Goal: Transaction & Acquisition: Download file/media

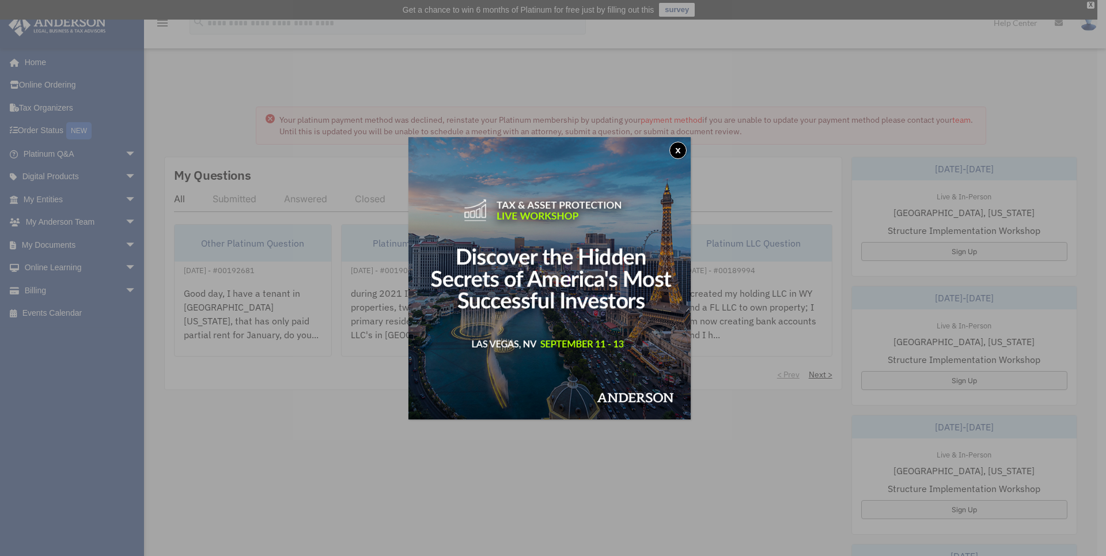
click at [680, 146] on button "x" at bounding box center [677, 150] width 17 height 17
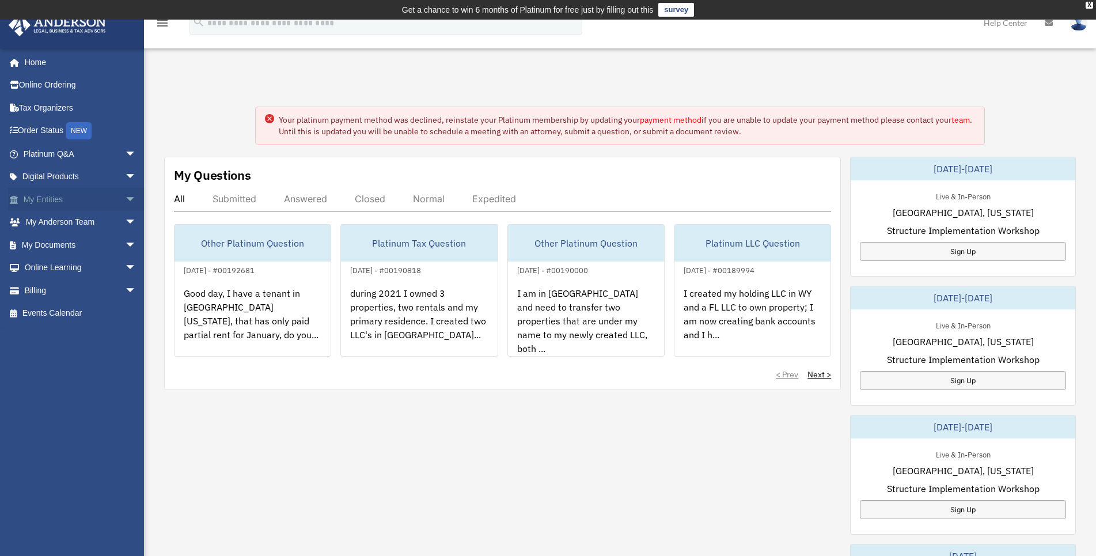
click at [55, 196] on link "My Entities arrow_drop_down" at bounding box center [81, 199] width 146 height 23
click at [125, 198] on span "arrow_drop_down" at bounding box center [136, 200] width 23 height 24
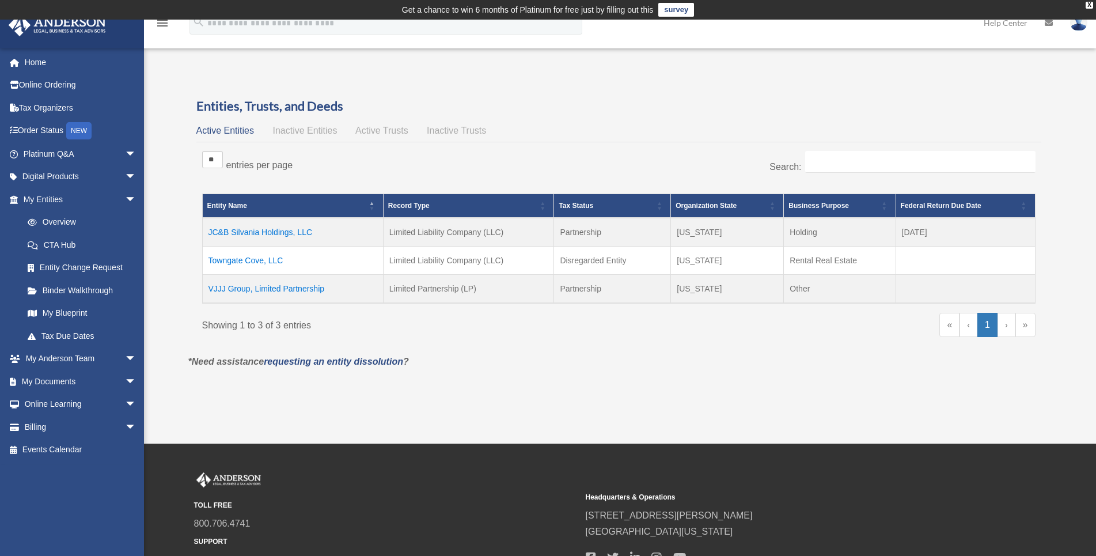
click at [261, 288] on td "VJJJ Group, Limited Partnership" at bounding box center [292, 288] width 181 height 29
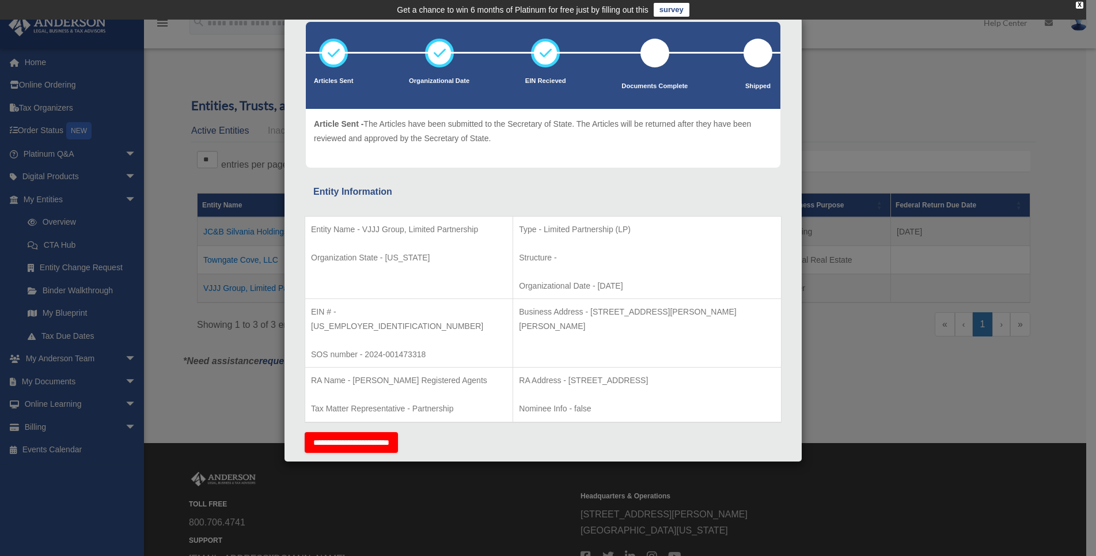
scroll to position [117, 0]
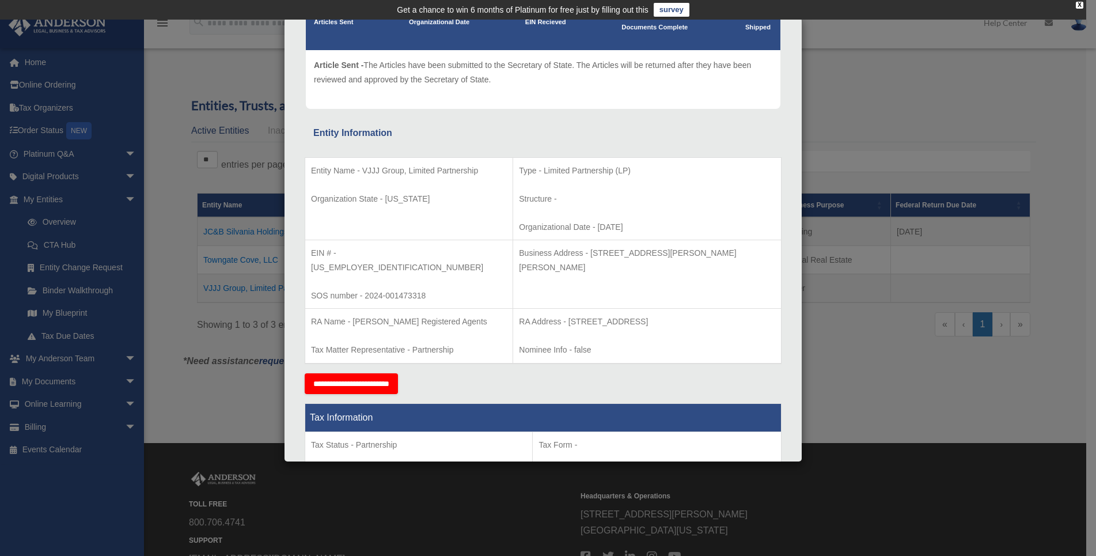
click at [913, 343] on div "Details × Articles Sent Organizational Date" at bounding box center [548, 278] width 1096 height 556
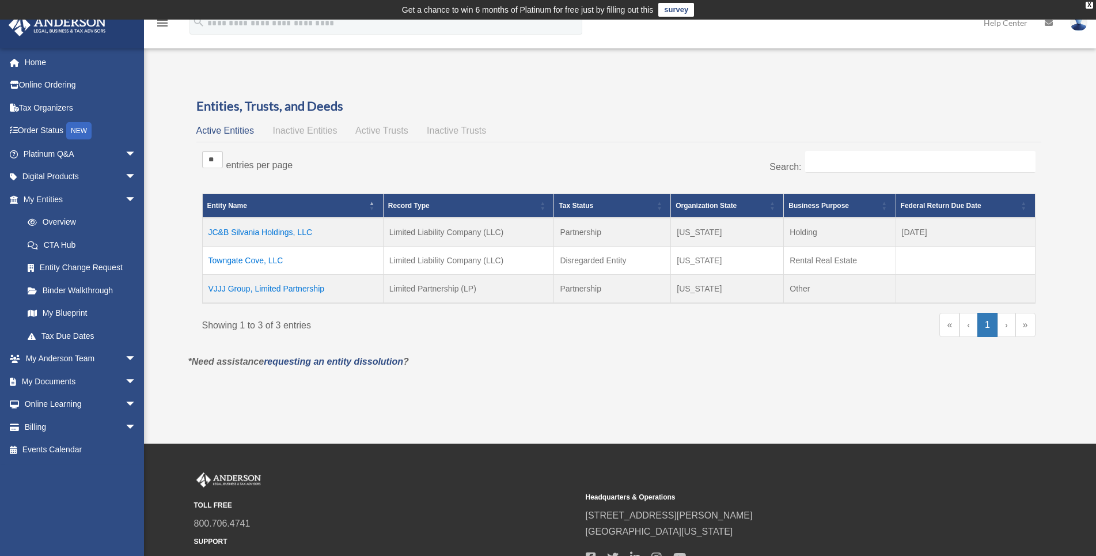
click at [316, 288] on td "VJJJ Group, Limited Partnership" at bounding box center [292, 288] width 181 height 29
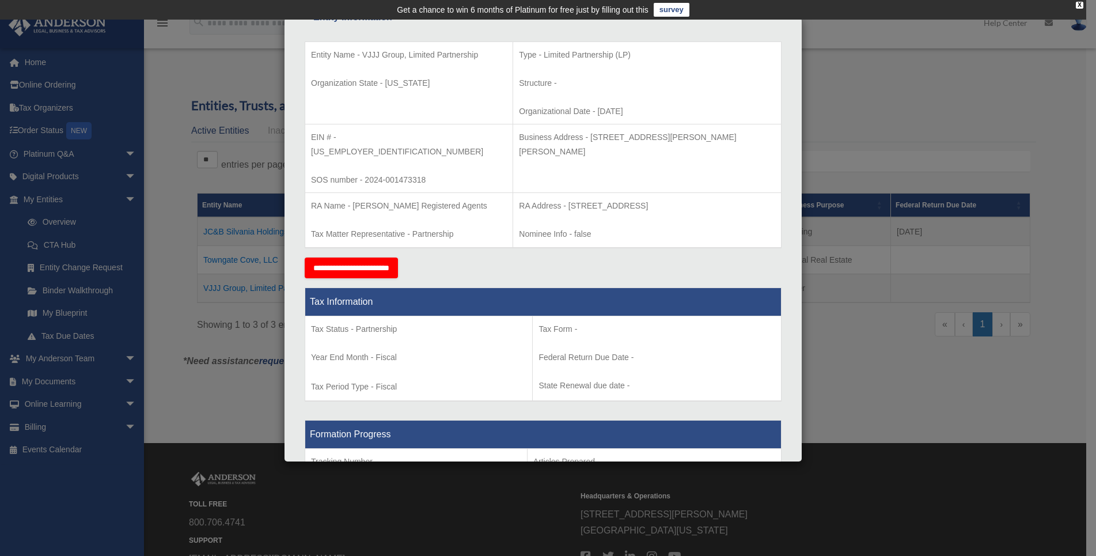
scroll to position [174, 0]
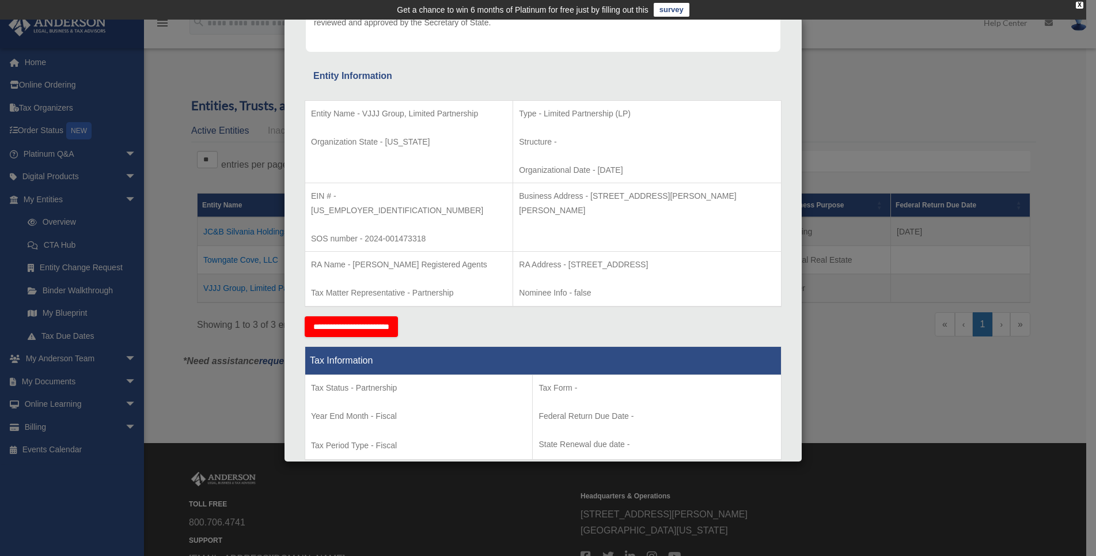
drag, startPoint x: 528, startPoint y: 278, endPoint x: 310, endPoint y: 72, distance: 299.8
click at [310, 84] on div "Entity Name - VJJJ Group, Limited Partnership Organization State - Wyoming Type…" at bounding box center [543, 200] width 477 height 232
drag, startPoint x: 327, startPoint y: 78, endPoint x: 323, endPoint y: 85, distance: 7.5
copy div "Entity Information Entity Name - VJJJ Group, Limited Partnership Organization S…"
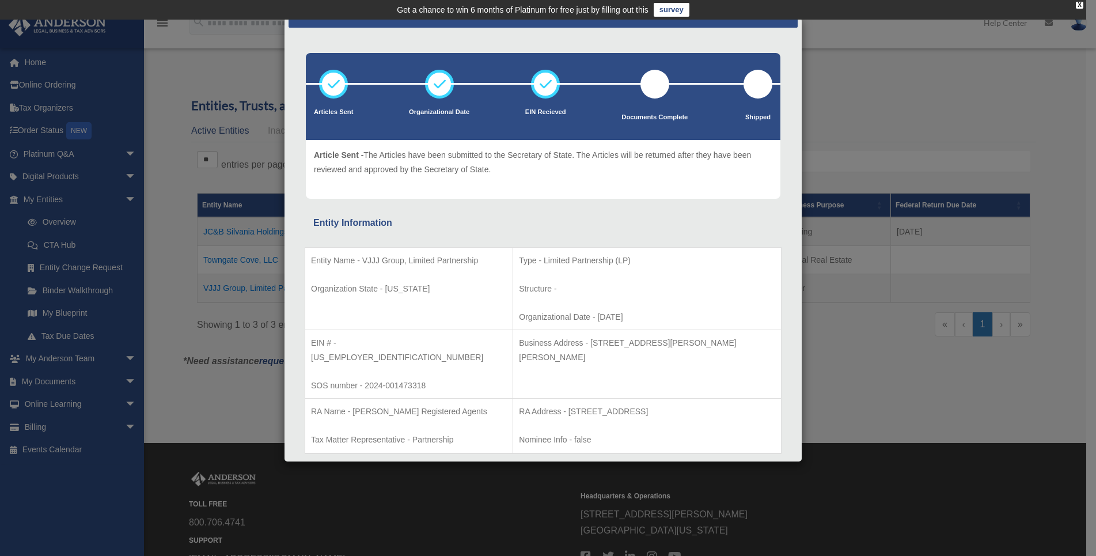
scroll to position [0, 0]
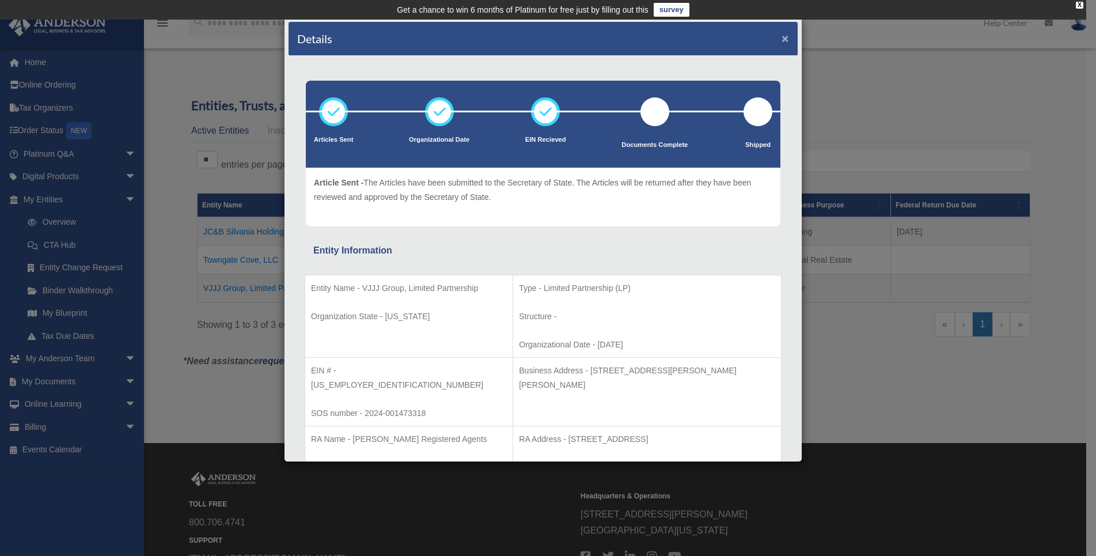
click at [781, 33] on button "×" at bounding box center [784, 38] width 7 height 12
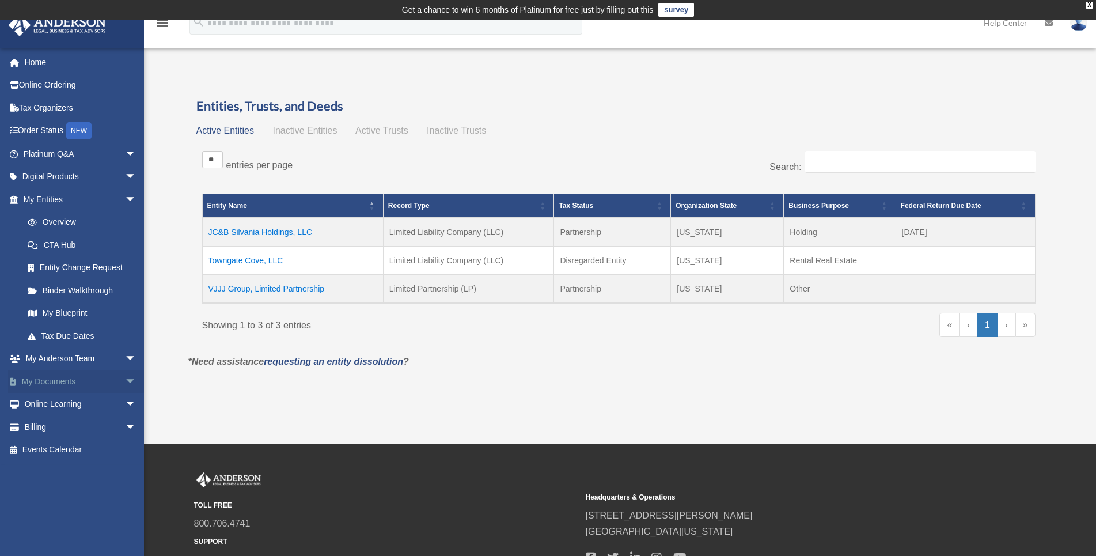
click at [125, 375] on span "arrow_drop_down" at bounding box center [136, 382] width 23 height 24
click at [63, 405] on link "Box" at bounding box center [85, 404] width 138 height 23
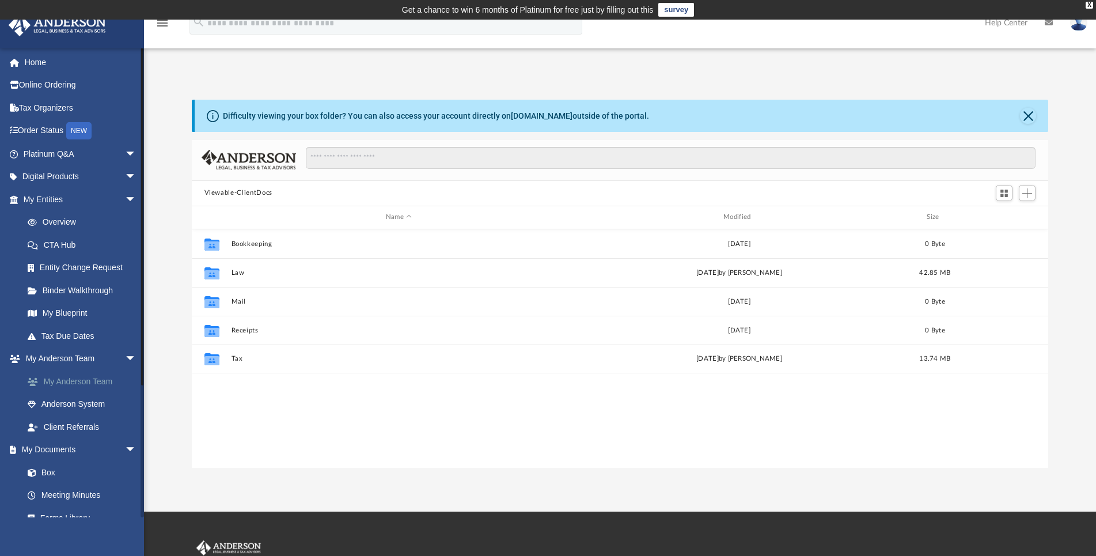
scroll to position [252, 847]
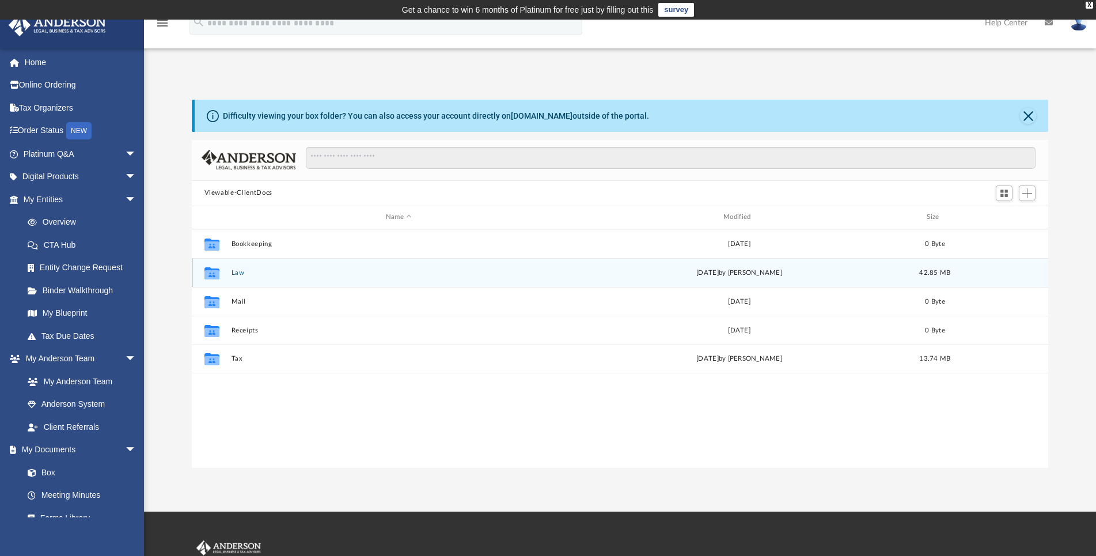
click at [236, 272] on button "Law" at bounding box center [398, 272] width 335 height 7
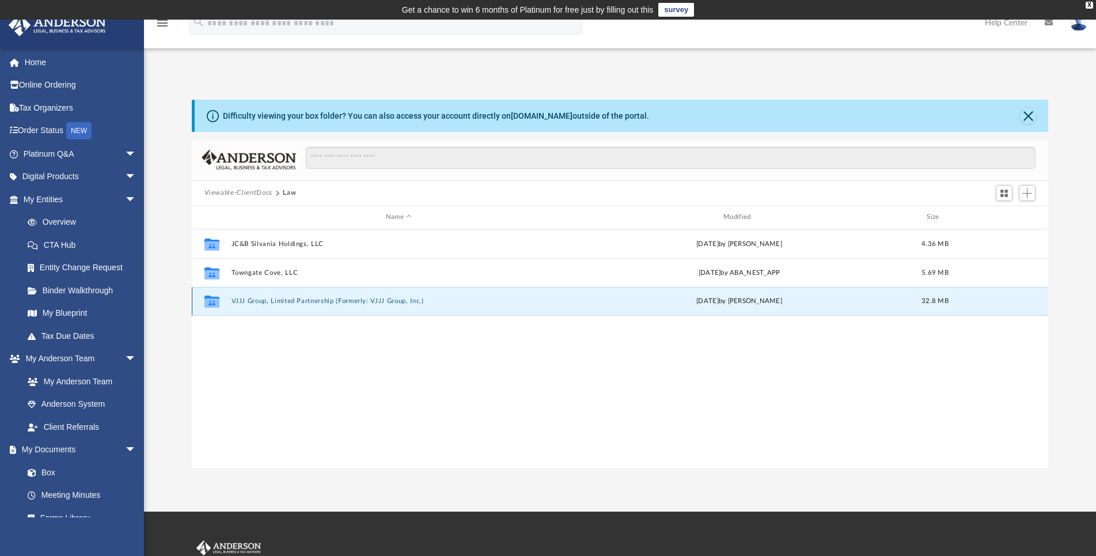
click at [271, 300] on button "VJJJ Group, Limited Partnership (Formerly: VJJJ Group, Inc.)" at bounding box center [398, 300] width 335 height 7
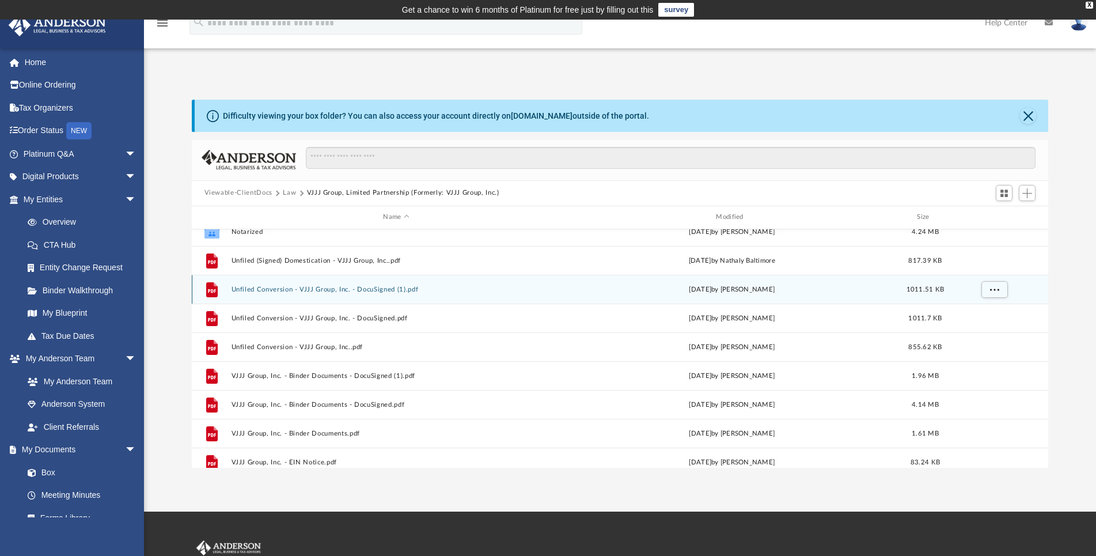
scroll to position [76, 0]
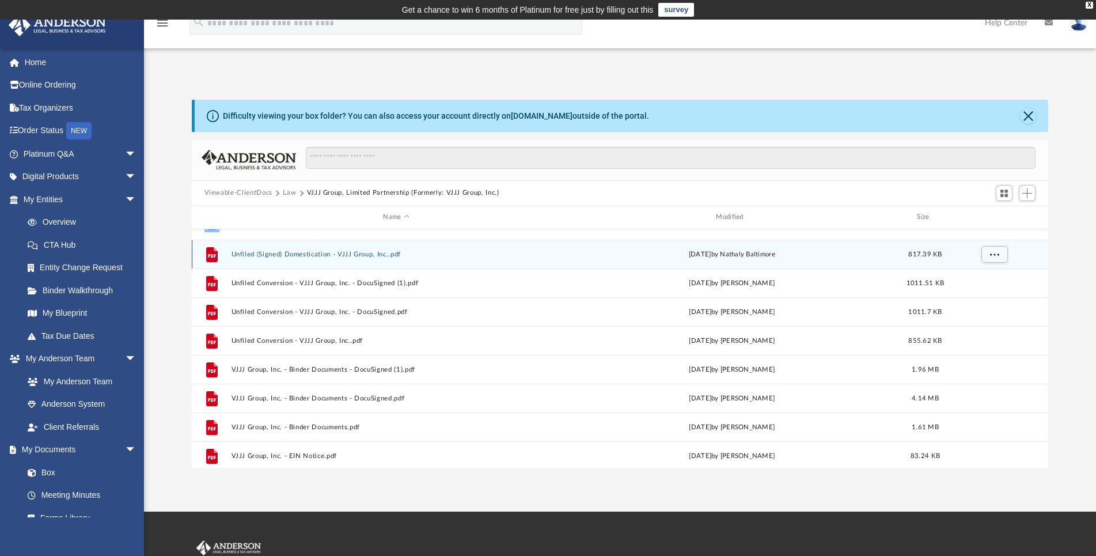
click at [319, 251] on button "Unfiled (Signed) Domestication - VJJJ Group, Inc..pdf" at bounding box center [396, 254] width 331 height 7
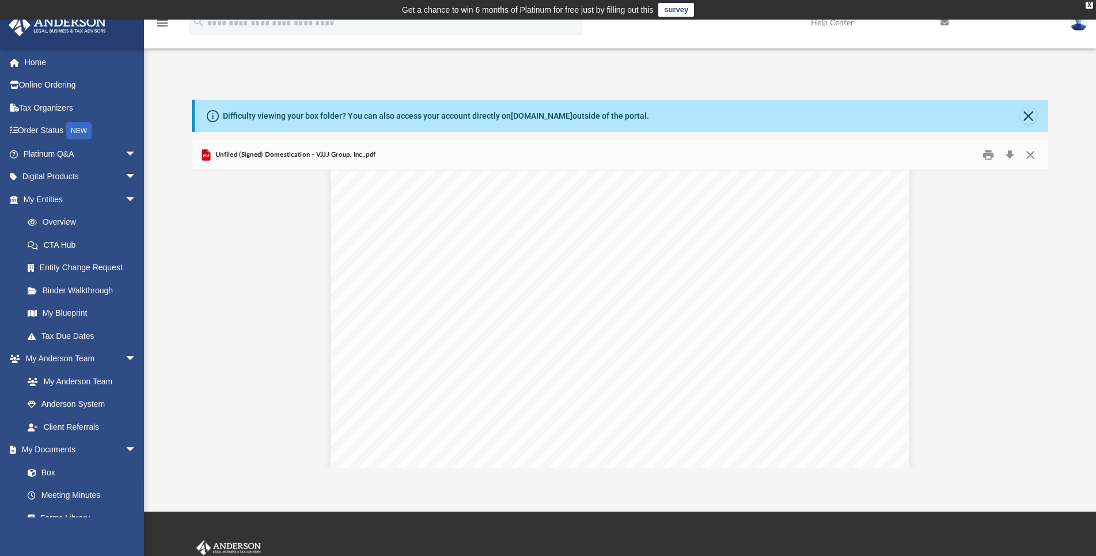
scroll to position [2156, 0]
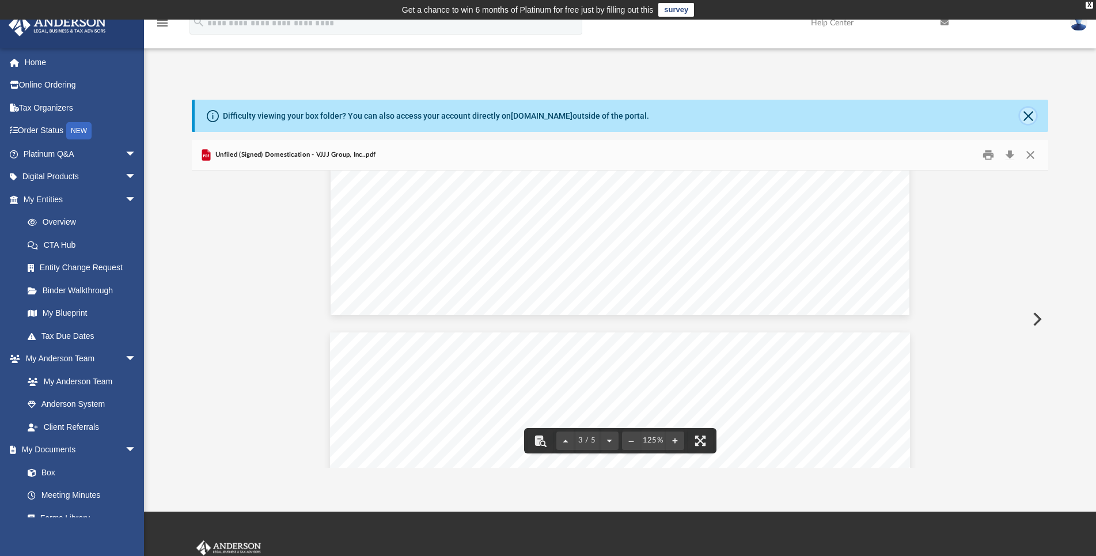
click at [1025, 116] on button "Close" at bounding box center [1028, 116] width 16 height 16
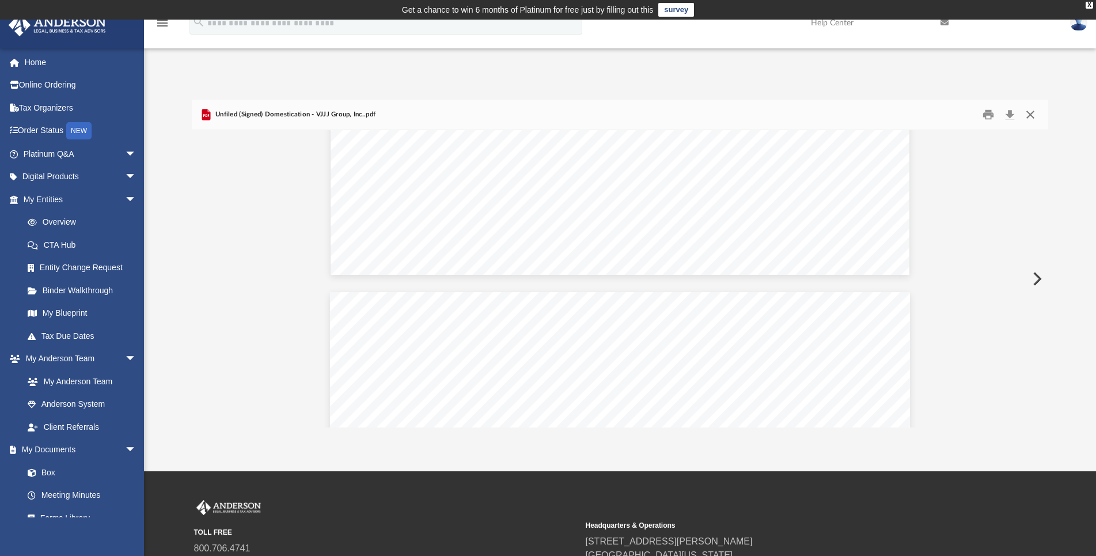
click at [1030, 116] on button "Close" at bounding box center [1030, 114] width 21 height 18
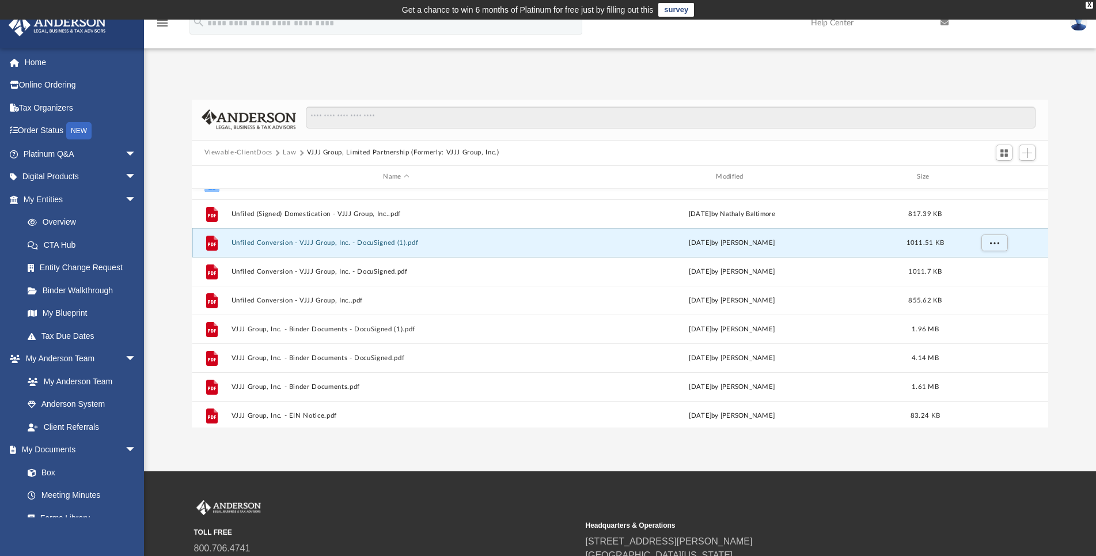
click at [367, 246] on button "Unfiled Conversion - VJJJ Group, Inc. - DocuSigned (1).pdf" at bounding box center [396, 242] width 331 height 7
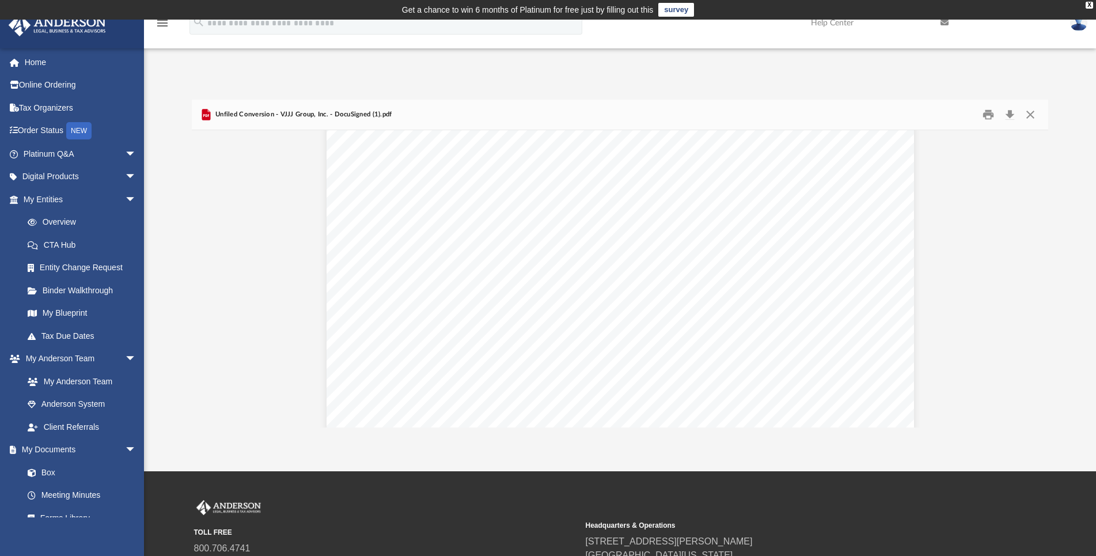
scroll to position [1303, 0]
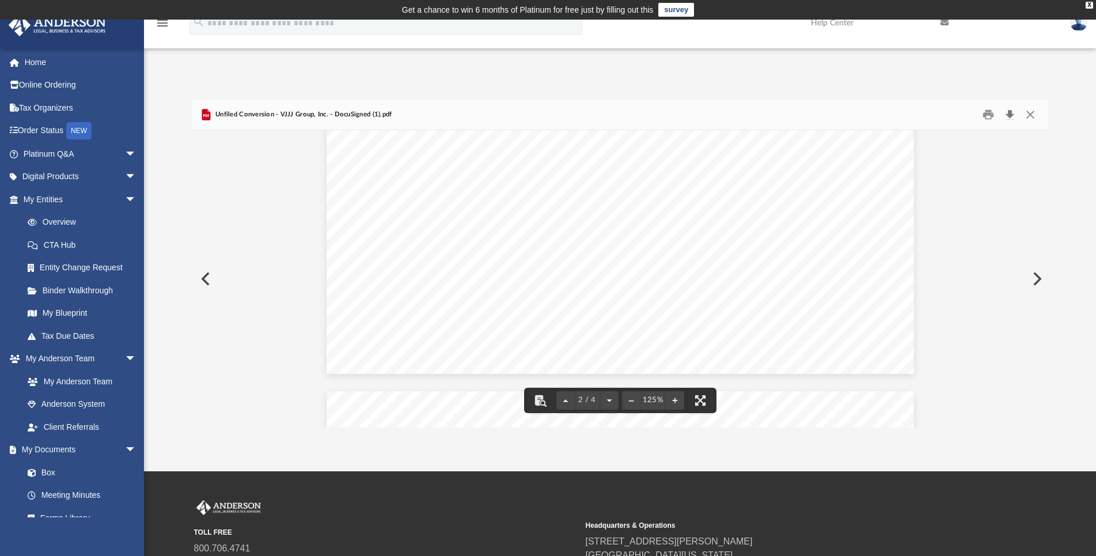
click at [1013, 114] on button "Download" at bounding box center [1009, 114] width 21 height 18
click at [1033, 112] on button "Close" at bounding box center [1030, 114] width 21 height 18
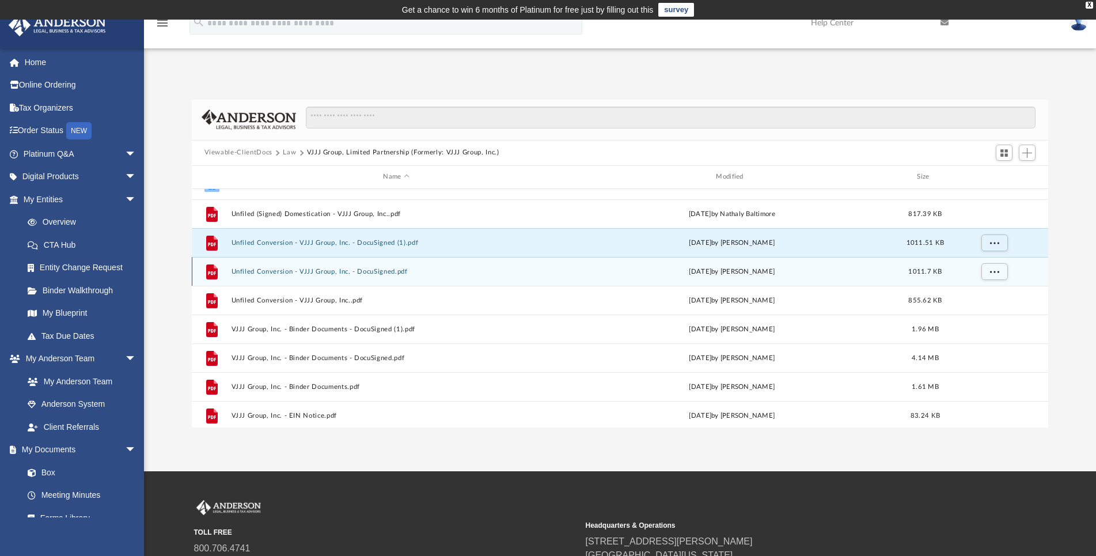
click at [313, 272] on button "Unfiled Conversion - VJJJ Group, Inc. - DocuSigned.pdf" at bounding box center [396, 271] width 331 height 7
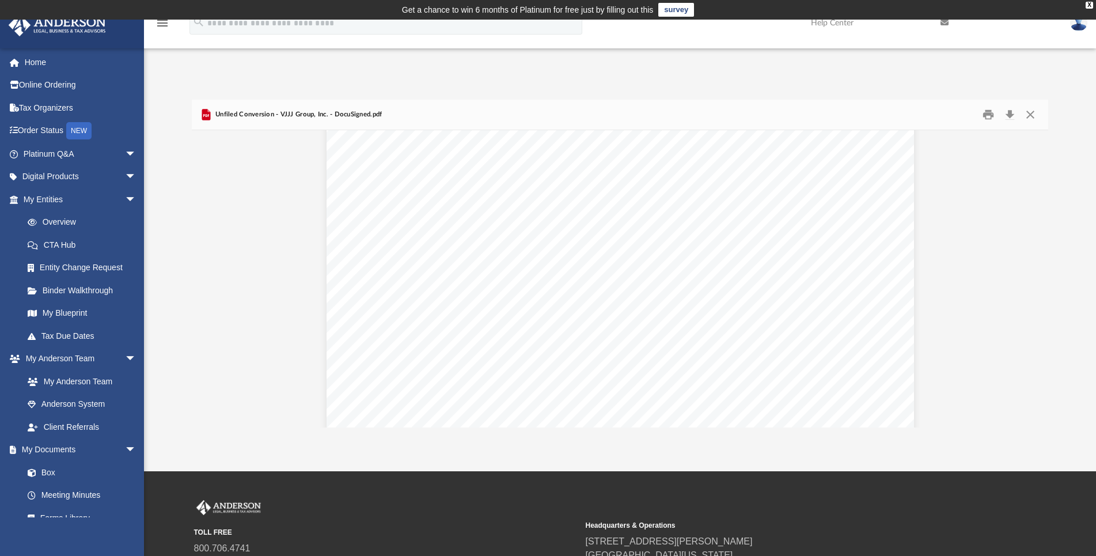
scroll to position [2785, 0]
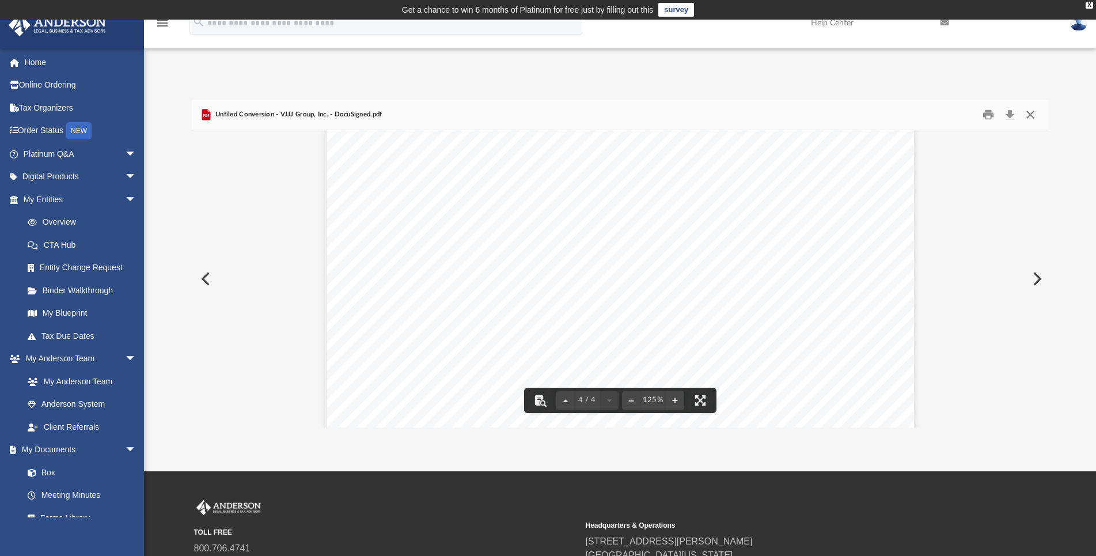
click at [1029, 108] on button "Close" at bounding box center [1030, 114] width 21 height 18
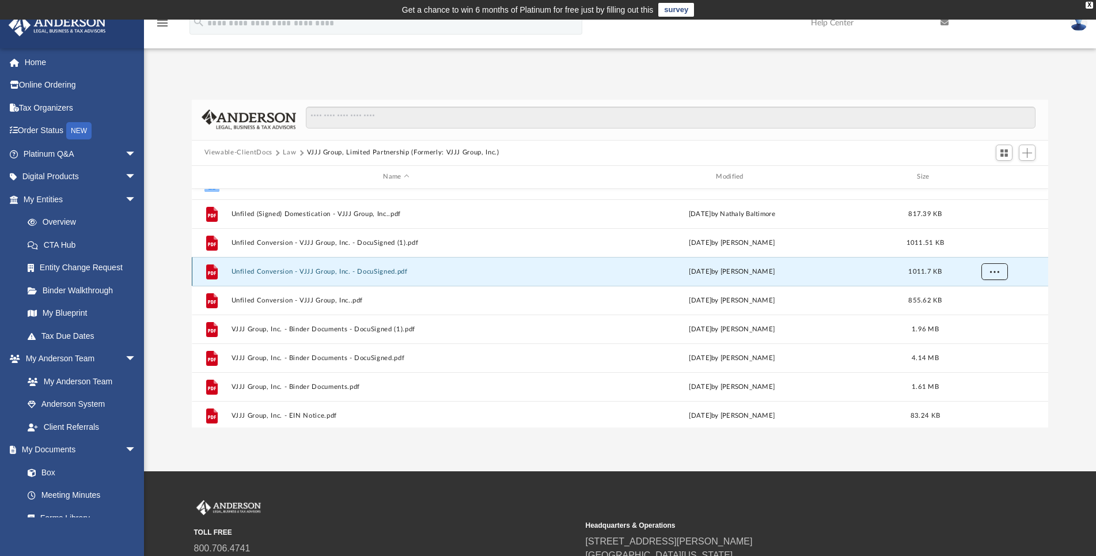
click at [998, 270] on span "More options" at bounding box center [993, 271] width 9 height 6
click at [983, 314] on li "Download" at bounding box center [983, 313] width 33 height 12
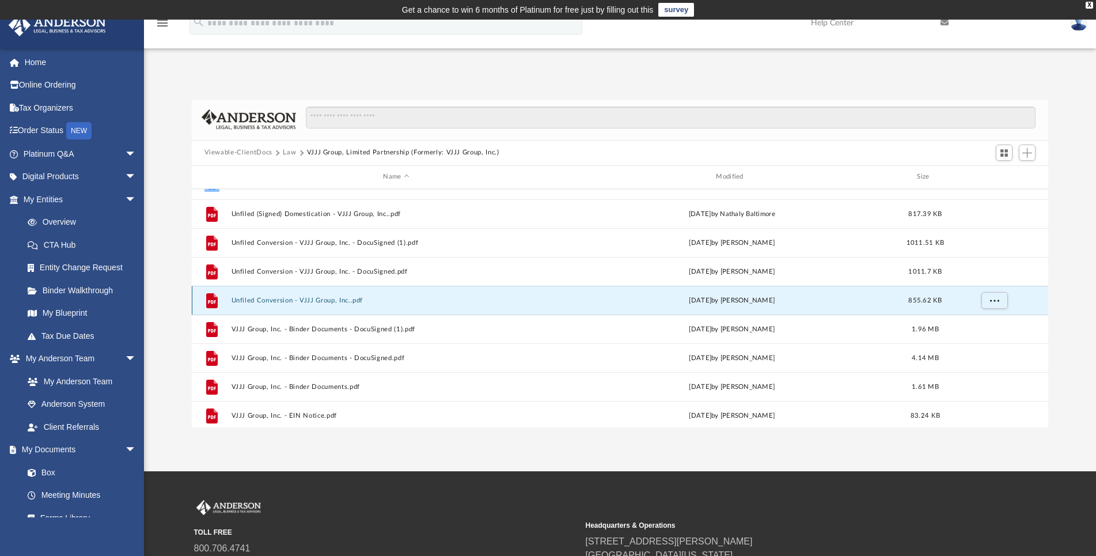
click at [287, 299] on button "Unfiled Conversion - VJJJ Group, Inc..pdf" at bounding box center [396, 300] width 331 height 7
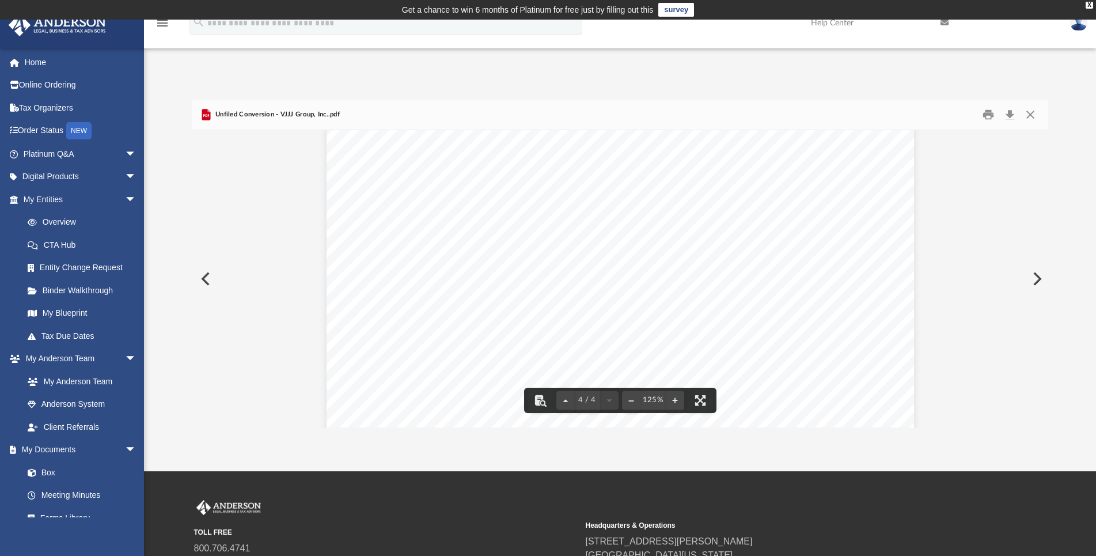
scroll to position [2813, 0]
click at [1011, 112] on button "Download" at bounding box center [1009, 114] width 21 height 18
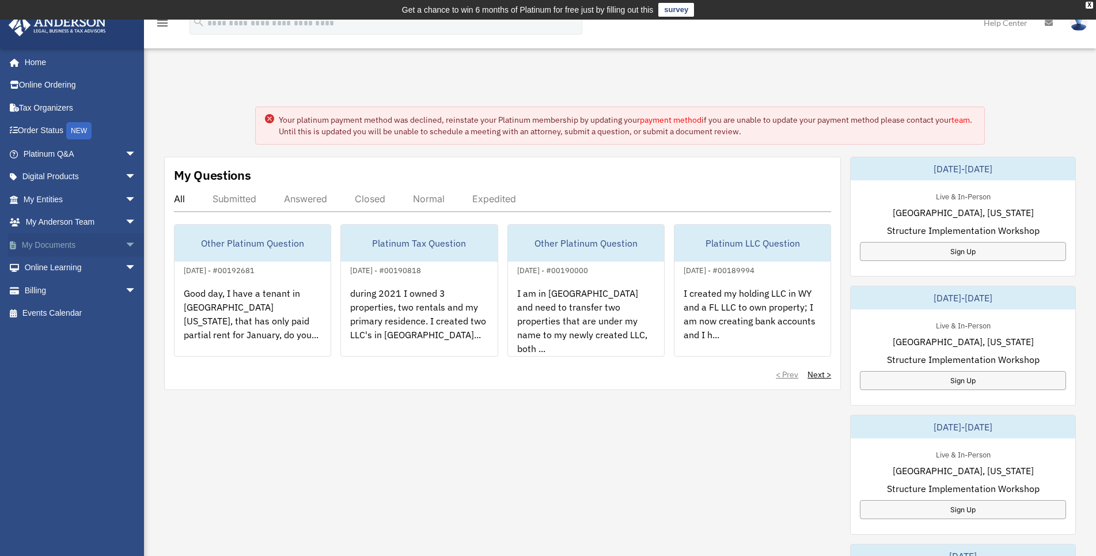
click at [88, 238] on link "My Documents arrow_drop_down" at bounding box center [81, 244] width 146 height 23
click at [125, 239] on span "arrow_drop_down" at bounding box center [136, 245] width 23 height 24
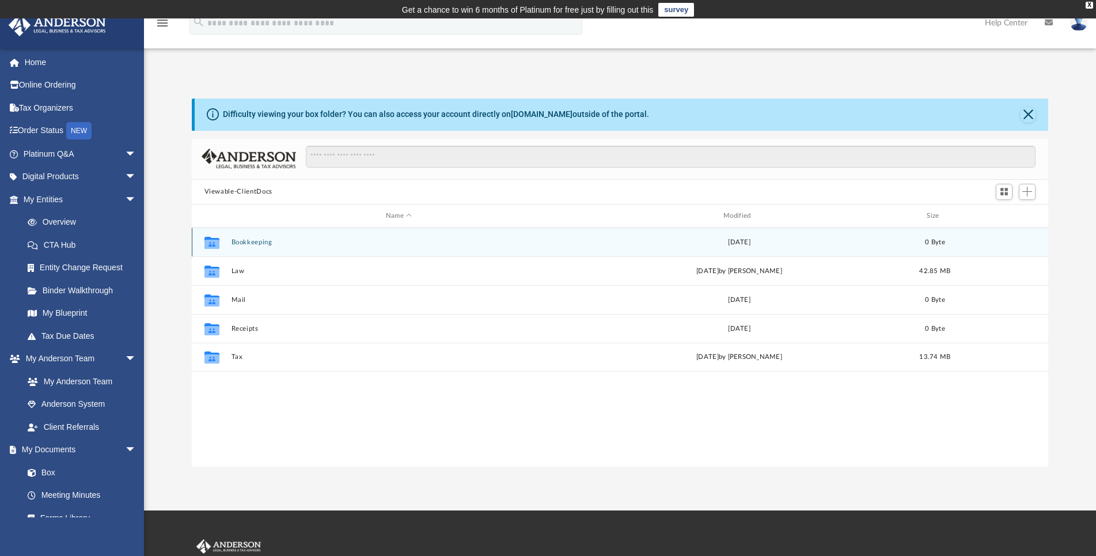
scroll to position [252, 847]
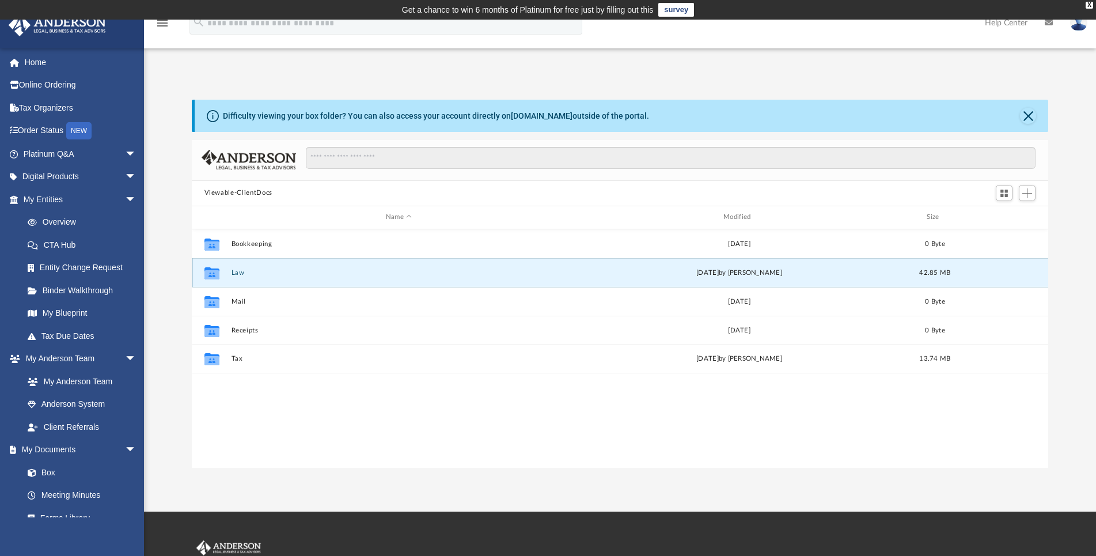
click at [242, 270] on button "Law" at bounding box center [398, 272] width 335 height 7
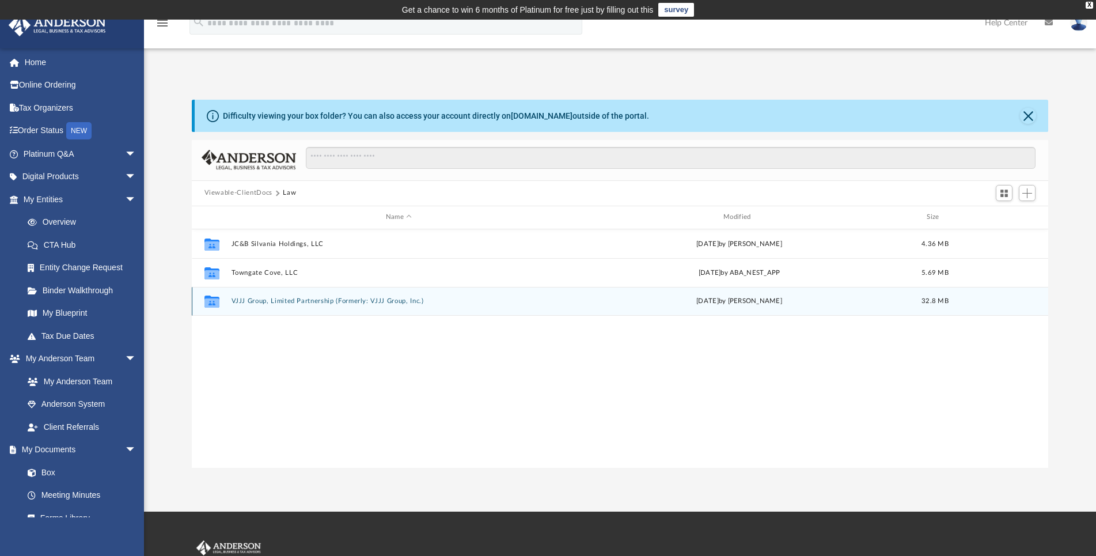
click at [258, 299] on button "VJJJ Group, Limited Partnership (Formerly: VJJJ Group, Inc.)" at bounding box center [398, 300] width 335 height 7
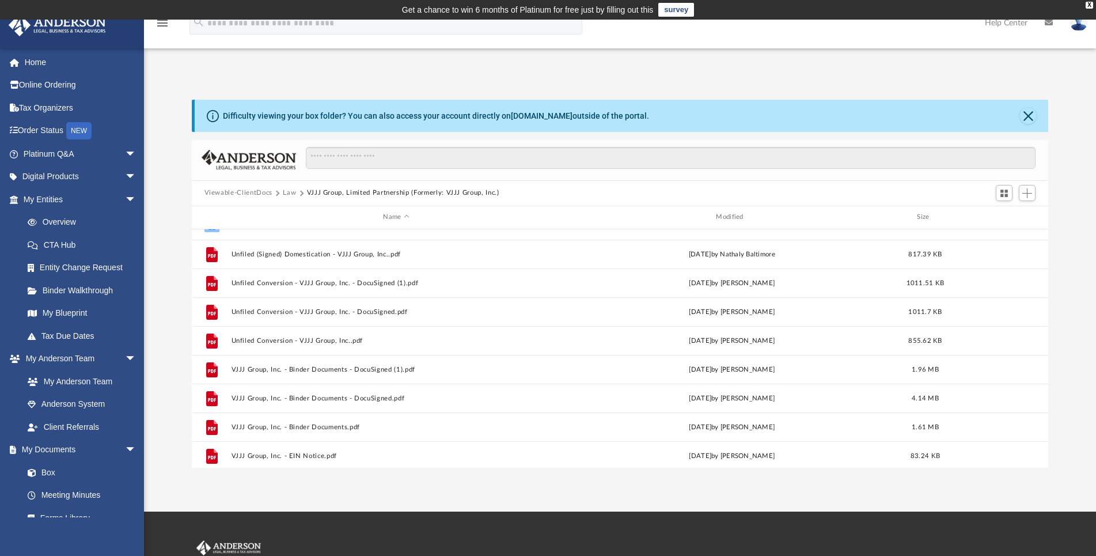
scroll to position [0, 0]
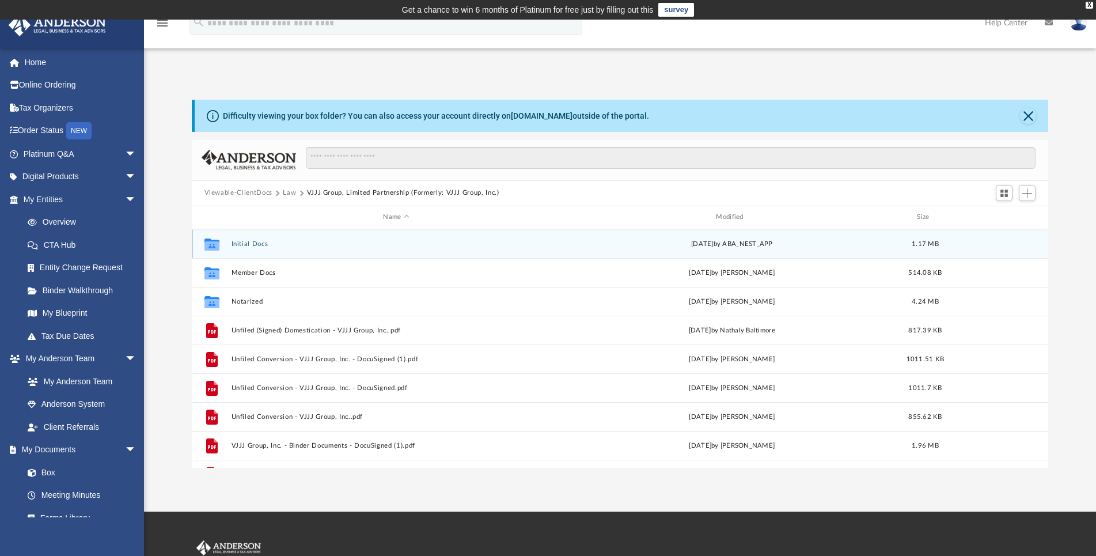
click at [255, 242] on button "Initial Docs" at bounding box center [396, 243] width 331 height 7
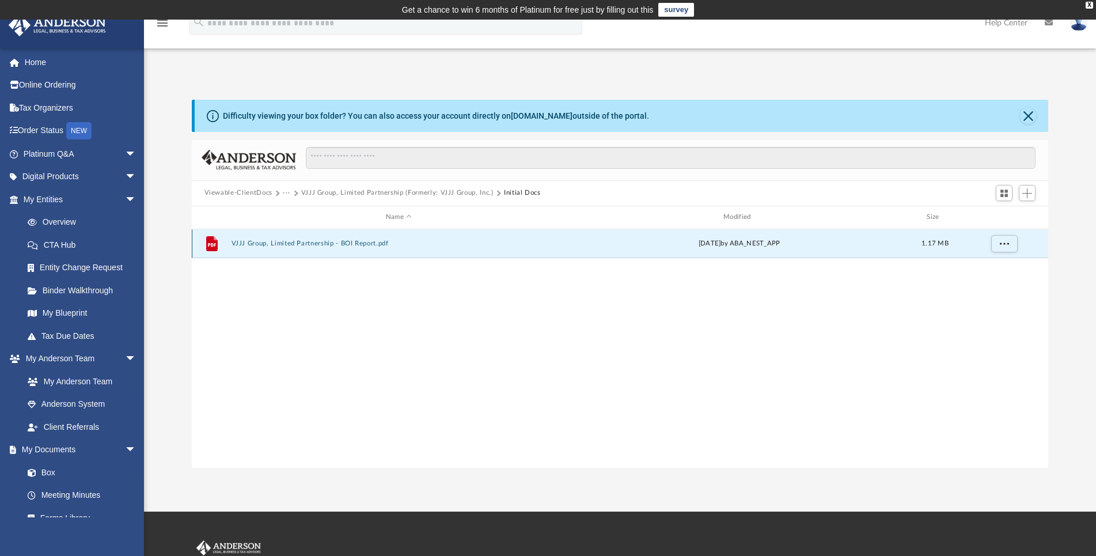
click at [303, 242] on button "VJJJ Group, Limited Partnership - BOI Report.pdf" at bounding box center [398, 243] width 335 height 7
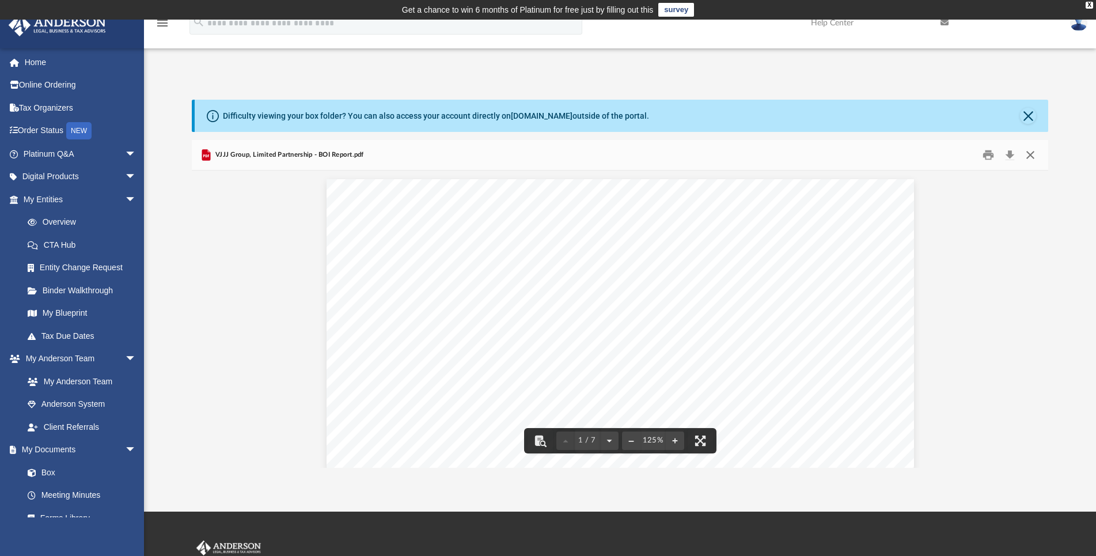
click at [1037, 155] on button "Close" at bounding box center [1030, 155] width 21 height 18
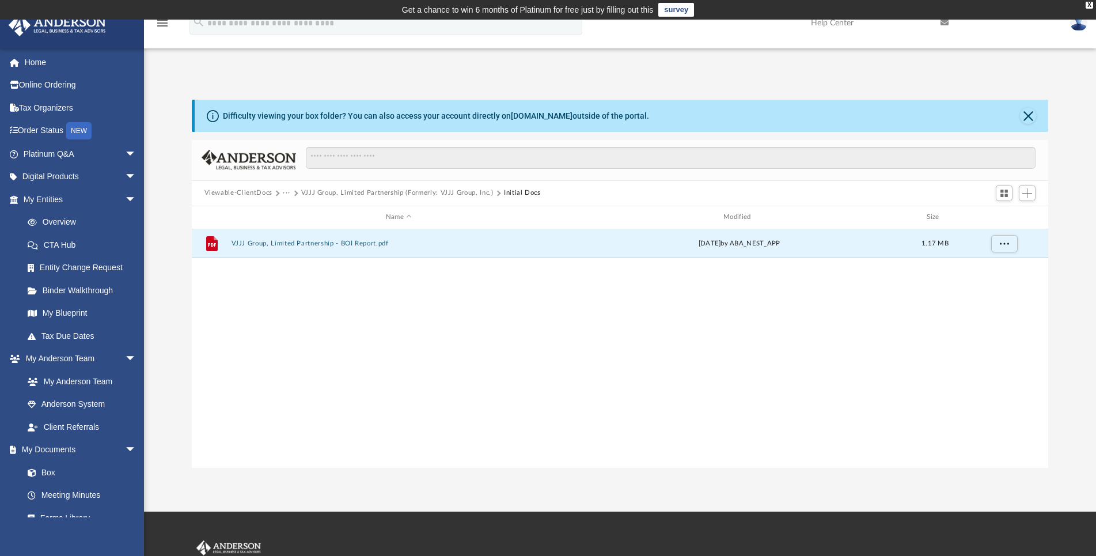
click at [469, 190] on button "VJJJ Group, Limited Partnership (Formerly: VJJJ Group, Inc.)" at bounding box center [397, 193] width 192 height 10
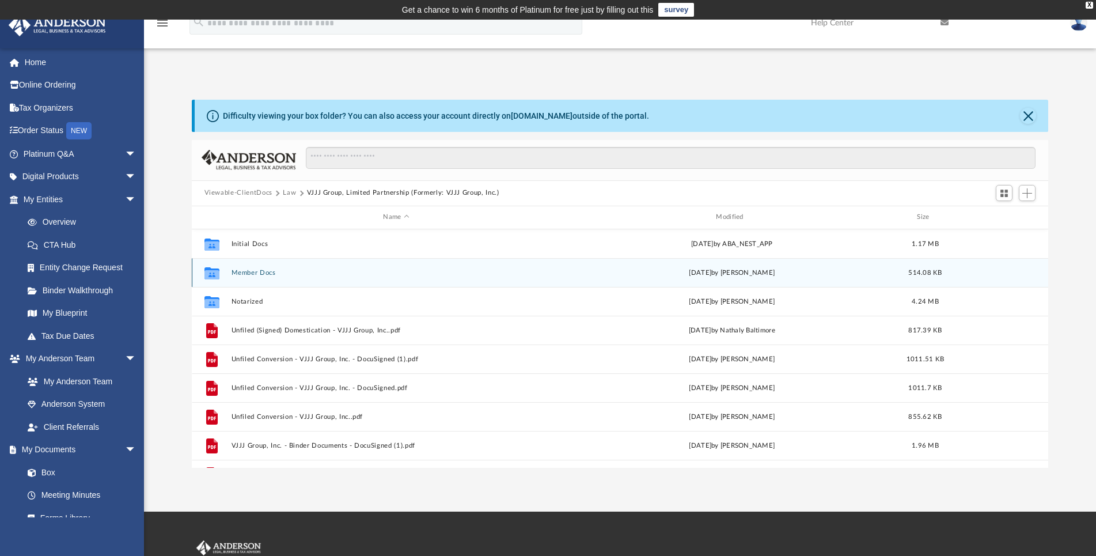
click at [246, 270] on button "Member Docs" at bounding box center [396, 272] width 331 height 7
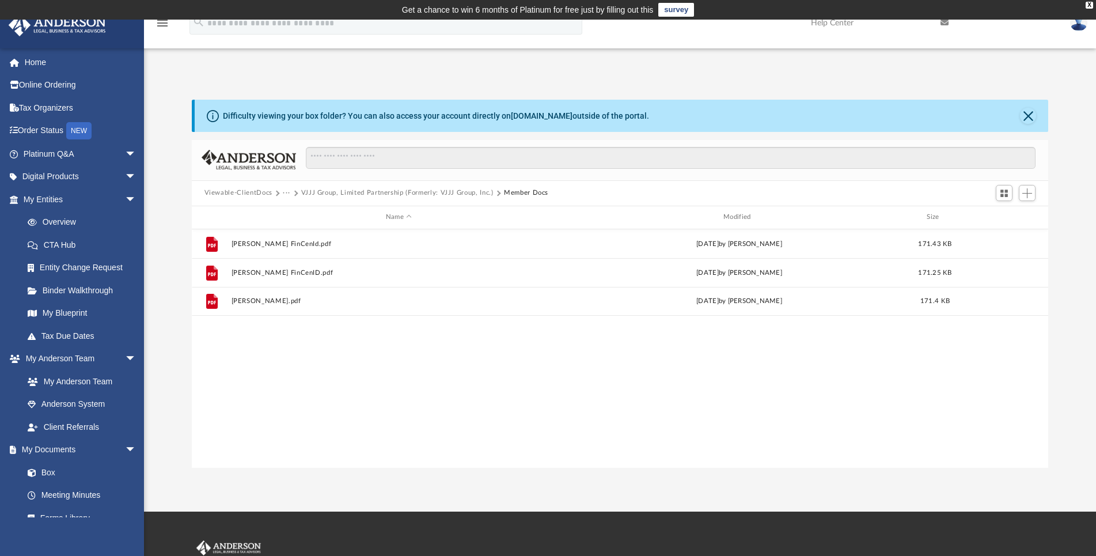
click at [456, 195] on button "VJJJ Group, Limited Partnership (Formerly: VJJJ Group, Inc.)" at bounding box center [397, 193] width 192 height 10
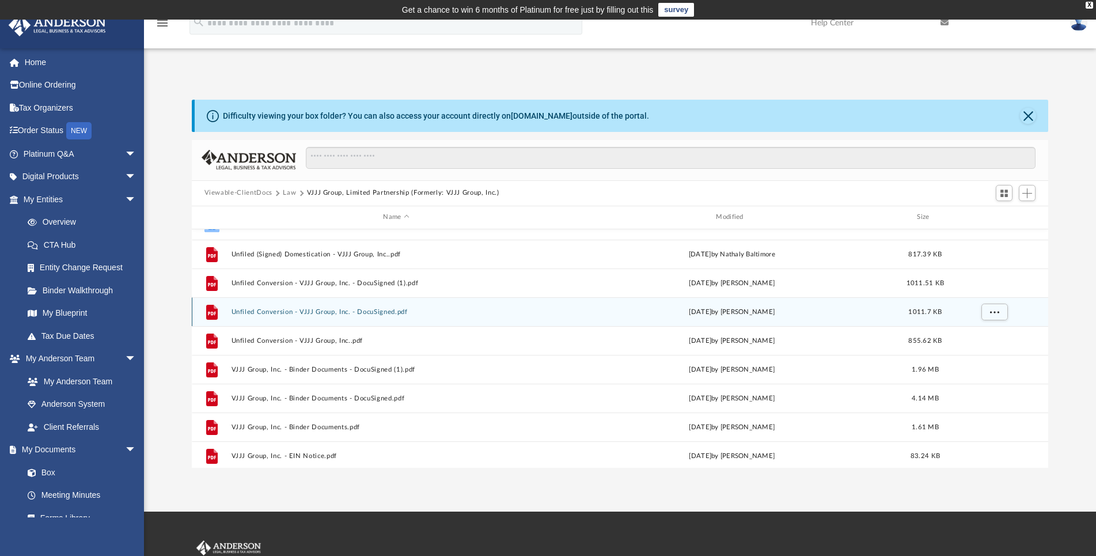
scroll to position [114, 0]
